Goal: Task Accomplishment & Management: Use online tool/utility

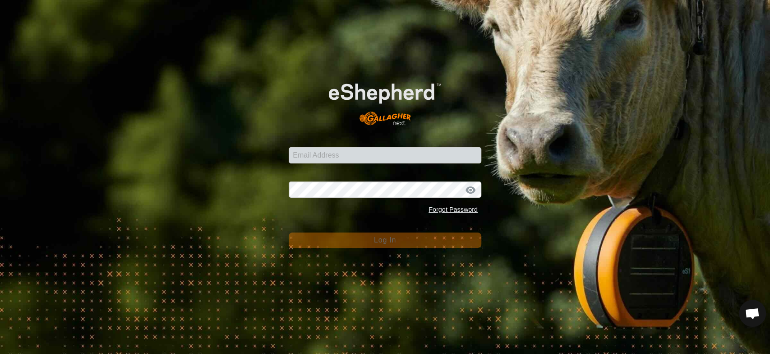
scroll to position [1666, 0]
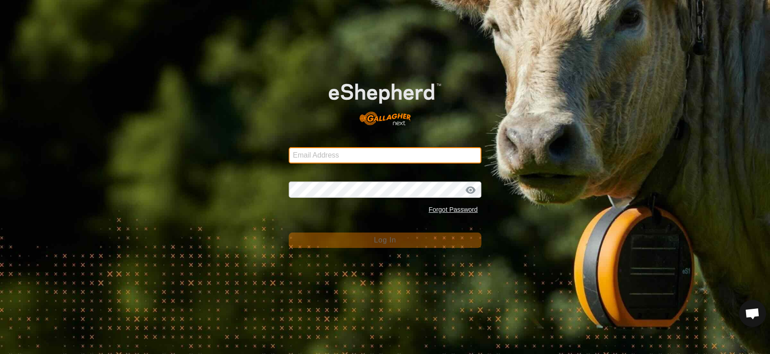
click at [307, 157] on input "Email Address" at bounding box center [385, 155] width 193 height 16
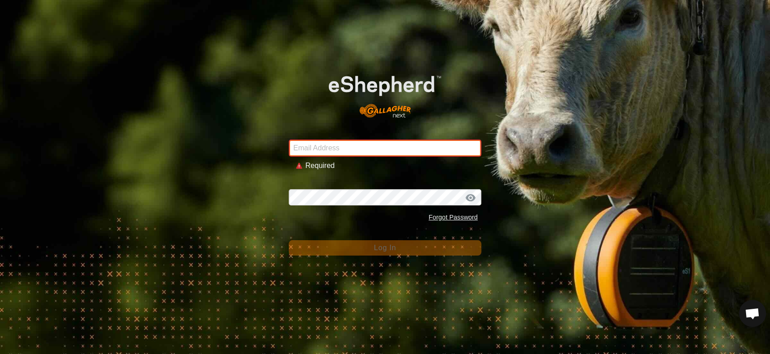
type input "[EMAIL_ADDRESS][DOMAIN_NAME]"
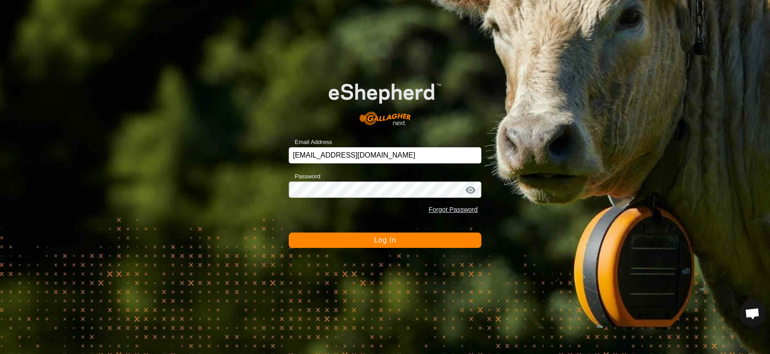
click at [381, 241] on span "Log In" at bounding box center [385, 240] width 22 height 8
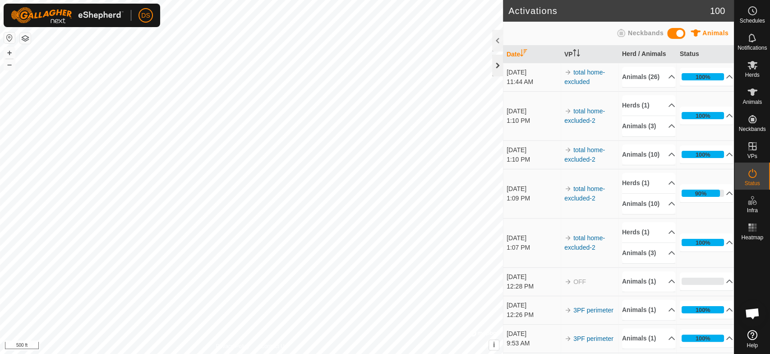
click at [497, 63] on div at bounding box center [497, 66] width 11 height 22
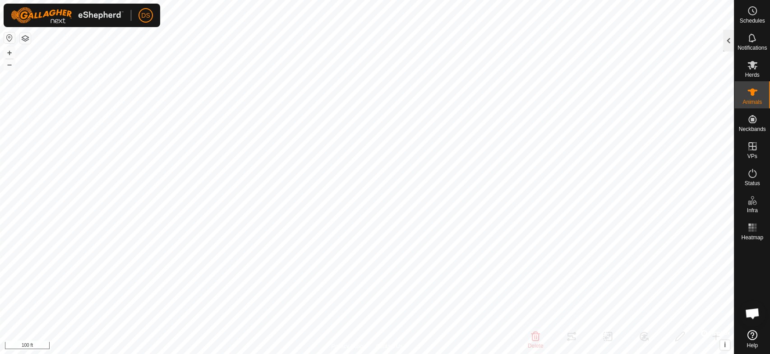
click at [727, 34] on div at bounding box center [728, 41] width 11 height 22
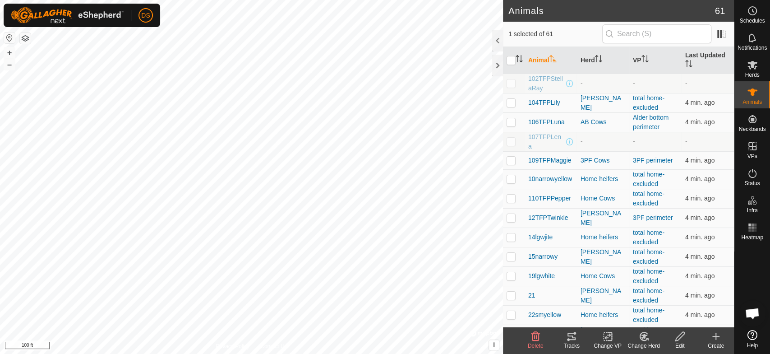
click at [569, 339] on icon at bounding box center [571, 335] width 8 height 7
click at [572, 340] on icon at bounding box center [571, 336] width 11 height 11
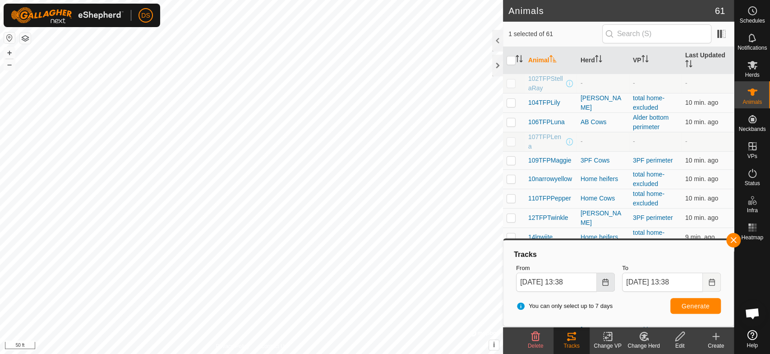
click at [604, 284] on icon "Choose Date" at bounding box center [605, 281] width 7 height 7
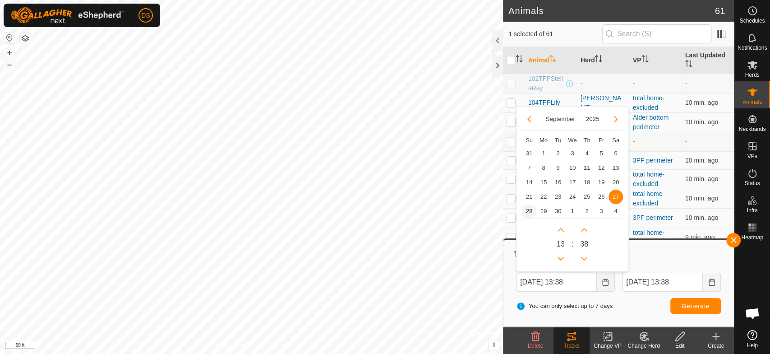
click at [528, 210] on span "28" at bounding box center [529, 211] width 14 height 14
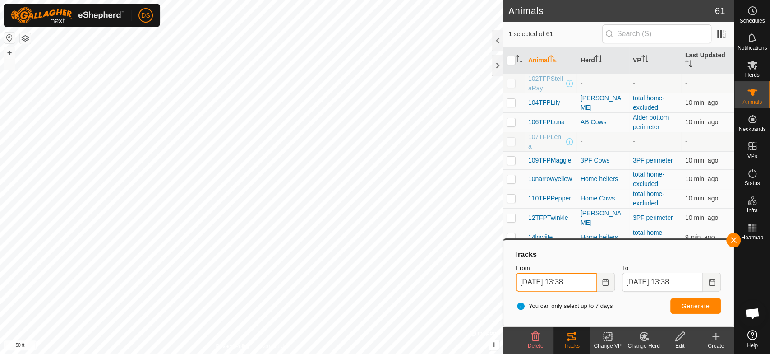
click at [570, 283] on input "[DATE] 13:38" at bounding box center [556, 281] width 81 height 19
type input "[DATE] 10:38"
click at [693, 306] on span "Generate" at bounding box center [695, 305] width 28 height 7
click at [549, 348] on div "Delete" at bounding box center [535, 345] width 36 height 8
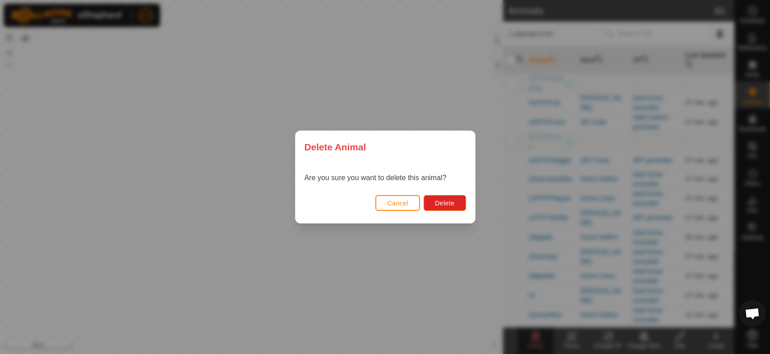
click at [391, 252] on div "Delete Animal Are you sure you want to delete this animal? Cancel Delete" at bounding box center [385, 177] width 770 height 354
click at [390, 201] on span "Cancel" at bounding box center [397, 202] width 21 height 7
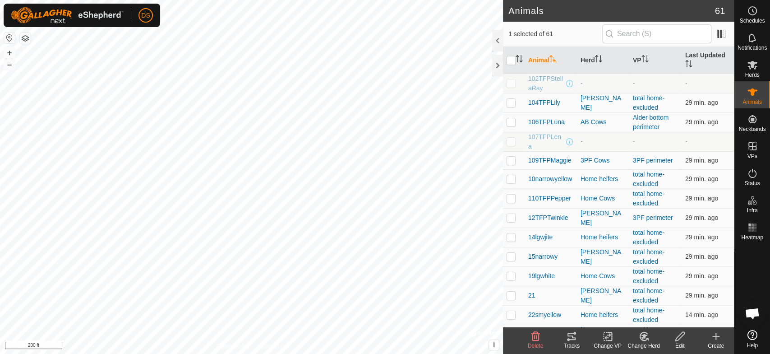
click at [571, 336] on icon at bounding box center [571, 336] width 11 height 11
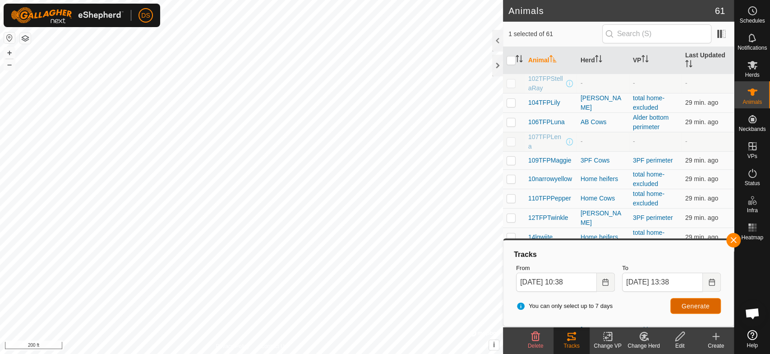
click at [696, 304] on span "Generate" at bounding box center [695, 305] width 28 height 7
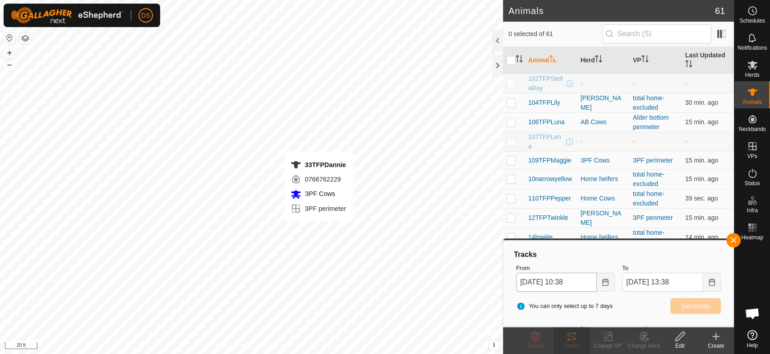
checkbox input "true"
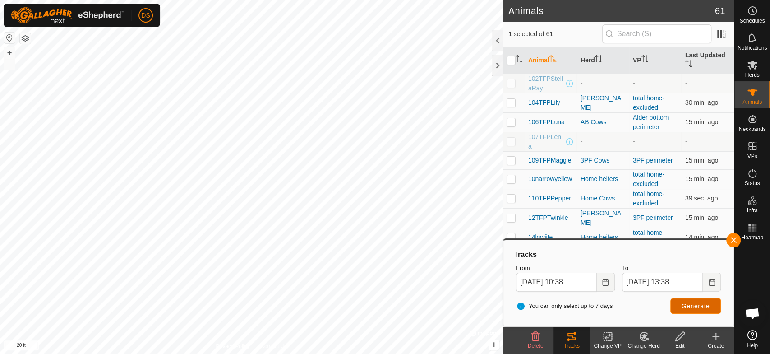
click at [681, 300] on button "Generate" at bounding box center [695, 306] width 51 height 16
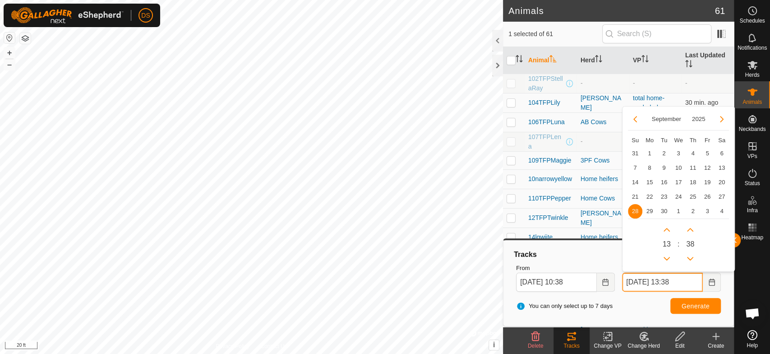
click at [682, 281] on input "[DATE] 13:38" at bounding box center [662, 281] width 81 height 19
click at [666, 257] on button "Previous Hour" at bounding box center [666, 258] width 14 height 14
click at [669, 230] on button "Next Hour" at bounding box center [666, 229] width 14 height 14
click at [668, 230] on button "Next Hour" at bounding box center [666, 229] width 14 height 14
click at [689, 257] on button "Previous Minute" at bounding box center [690, 258] width 14 height 14
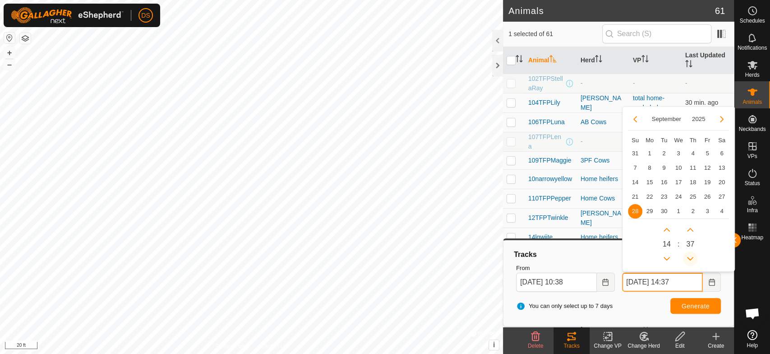
click at [689, 256] on button "Previous Minute" at bounding box center [690, 258] width 14 height 14
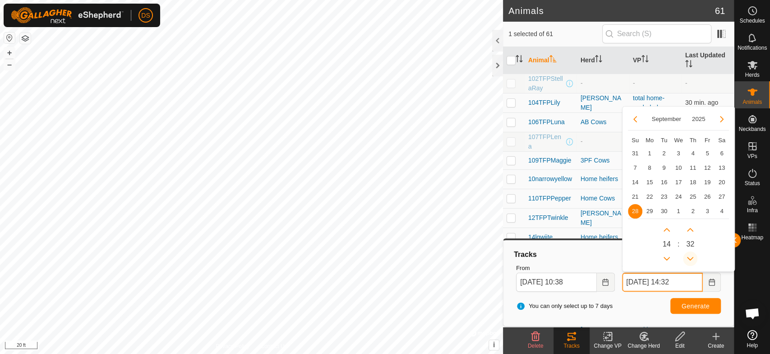
click at [689, 256] on button "Previous Minute" at bounding box center [690, 258] width 14 height 14
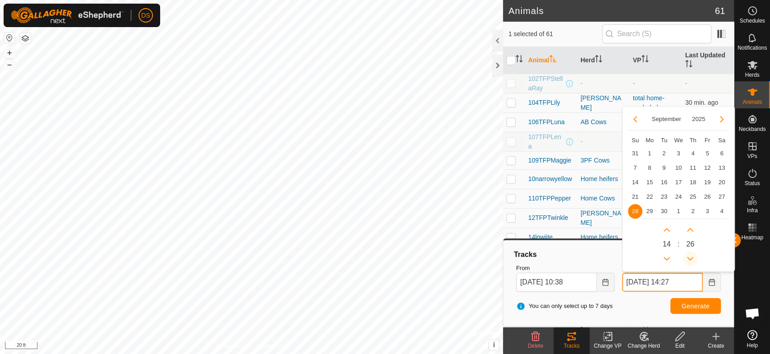
click at [689, 256] on icon "Previous Minute" at bounding box center [689, 258] width 7 height 7
click at [689, 256] on button "Previous Minute" at bounding box center [690, 258] width 14 height 14
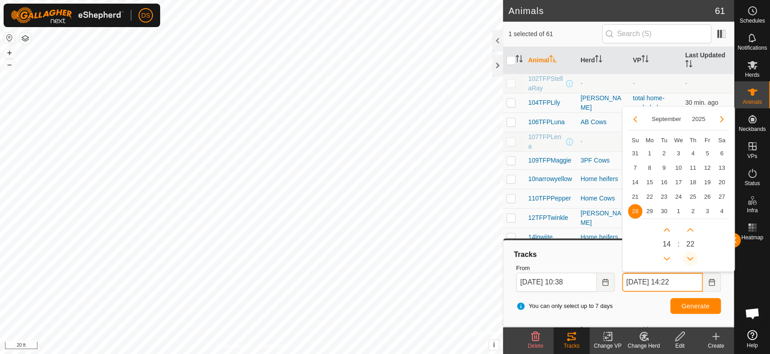
click at [689, 256] on icon "Previous Minute" at bounding box center [689, 258] width 7 height 7
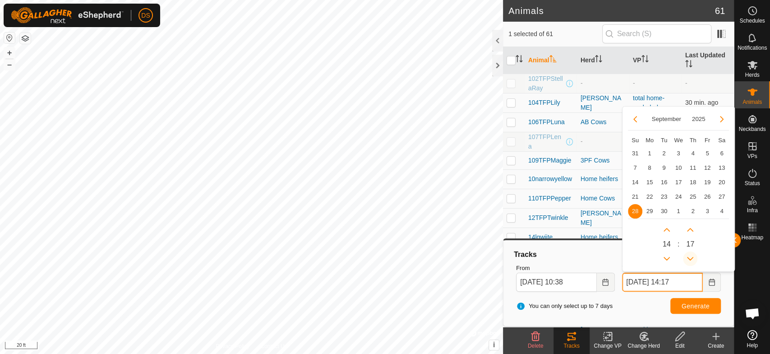
click at [689, 256] on icon "Previous Minute" at bounding box center [689, 258] width 7 height 7
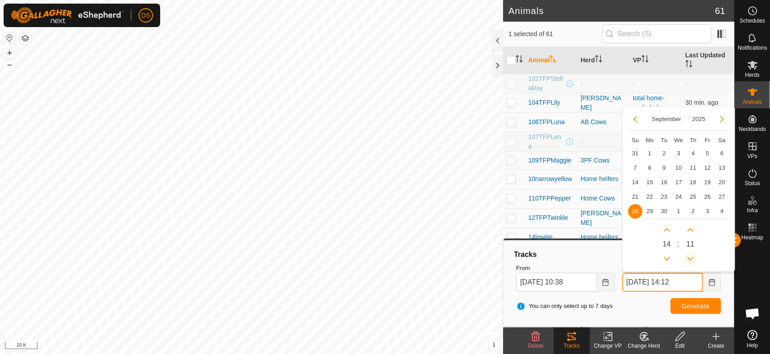
click at [689, 256] on icon "Previous Minute" at bounding box center [689, 258] width 7 height 7
click at [689, 256] on button "Previous Minute" at bounding box center [690, 258] width 14 height 14
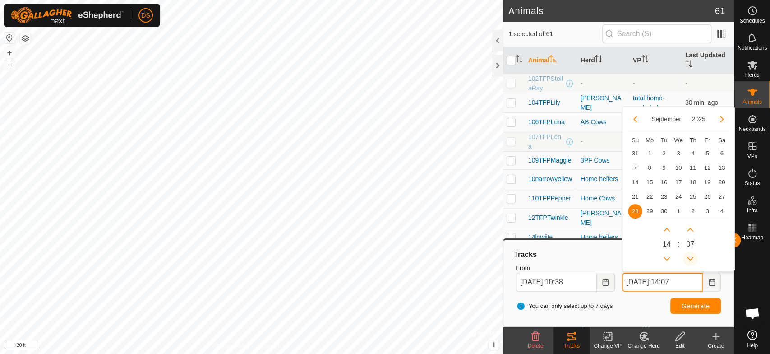
click at [689, 256] on button "Previous Minute" at bounding box center [690, 258] width 14 height 14
type input "[DATE] 14:05"
click at [690, 303] on span "Generate" at bounding box center [695, 305] width 28 height 7
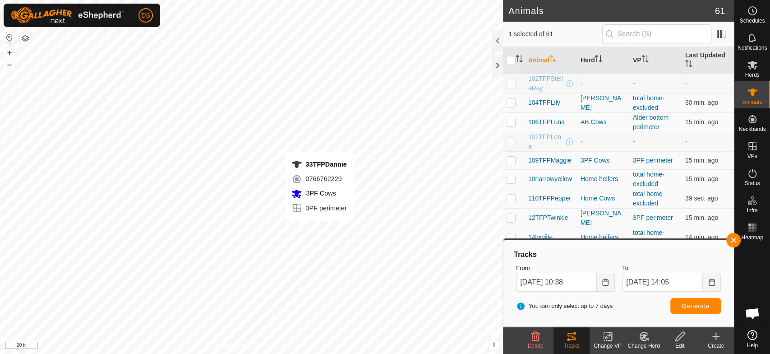
checkbox input "false"
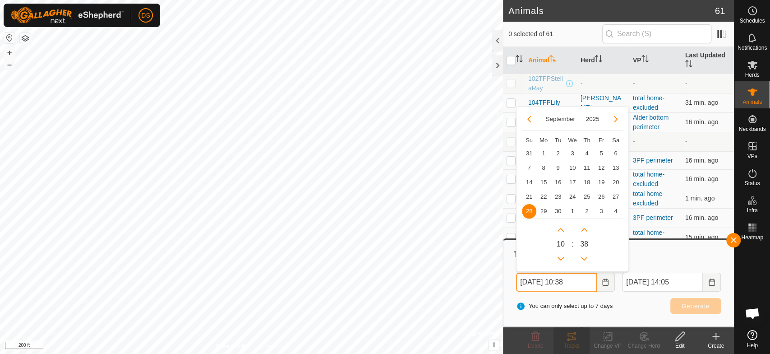
drag, startPoint x: 572, startPoint y: 280, endPoint x: 565, endPoint y: 281, distance: 7.3
click at [565, 281] on input "[DATE] 10:38" at bounding box center [556, 281] width 81 height 19
click at [587, 281] on input "[DATE] 8:38" at bounding box center [556, 281] width 81 height 19
type input "[DATE] 08:38"
click at [623, 255] on div "[DATE] Su Mo Tu We Th Fr Sa 31 1 2 3 4 5 6 7 8 9 10 11 12 13 14 15 16 17 18 19 …" at bounding box center [572, 189] width 113 height 166
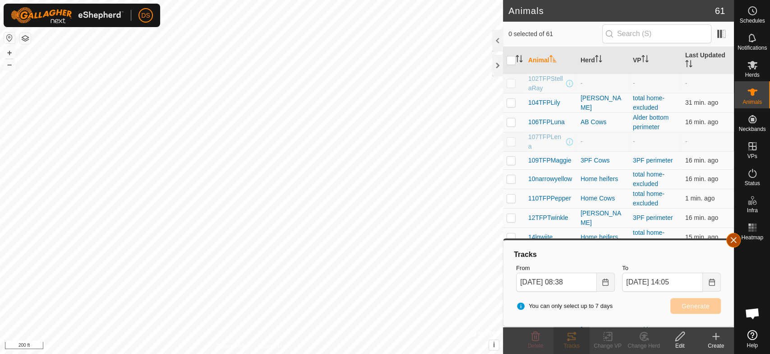
click at [728, 238] on button "button" at bounding box center [733, 240] width 14 height 14
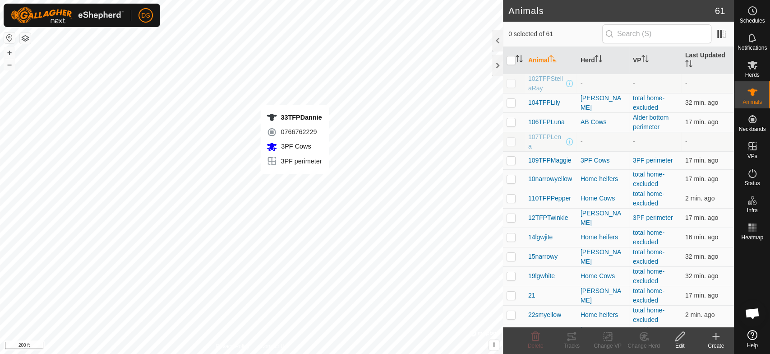
checkbox input "true"
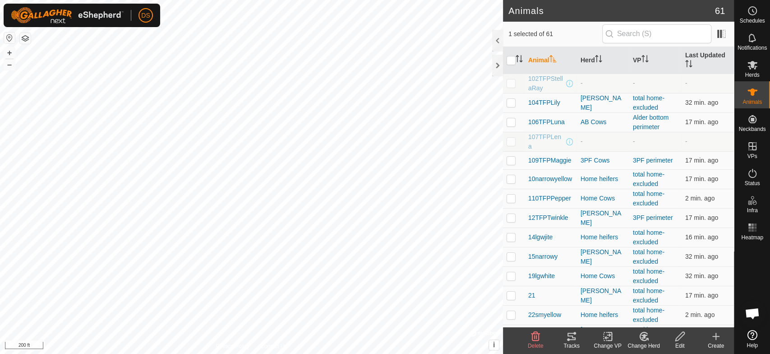
click at [570, 338] on icon at bounding box center [571, 336] width 11 height 11
